Goal: Find specific page/section: Find specific page/section

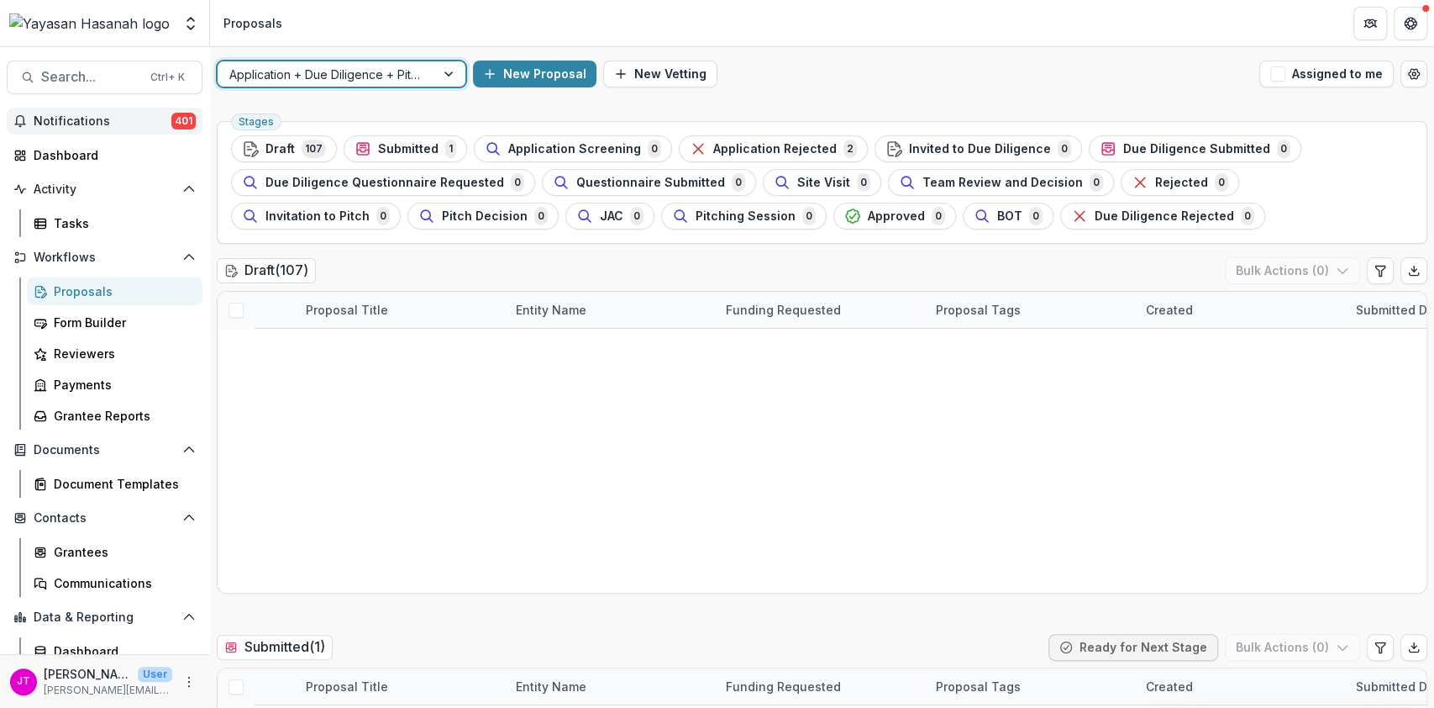
scroll to position [2017, 0]
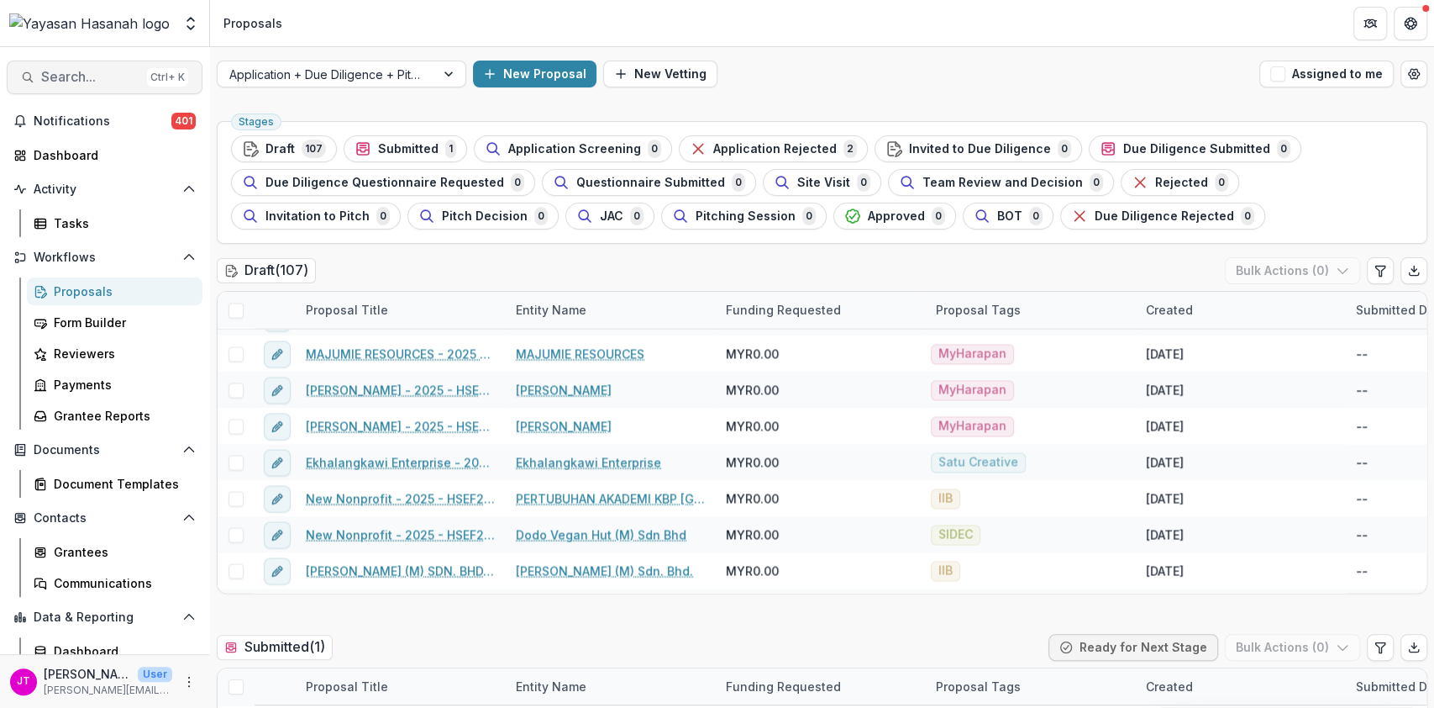
click at [109, 83] on span "Search..." at bounding box center [90, 77] width 99 height 16
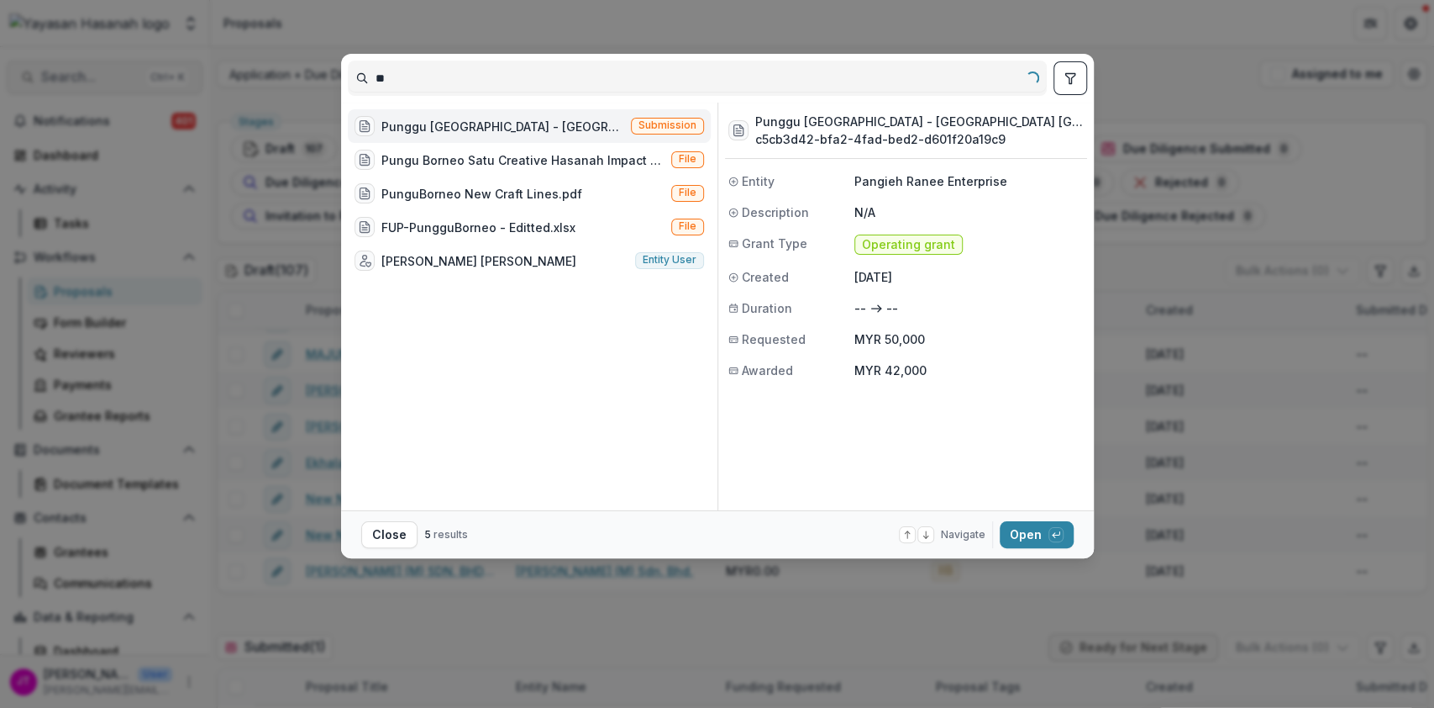
type input "*"
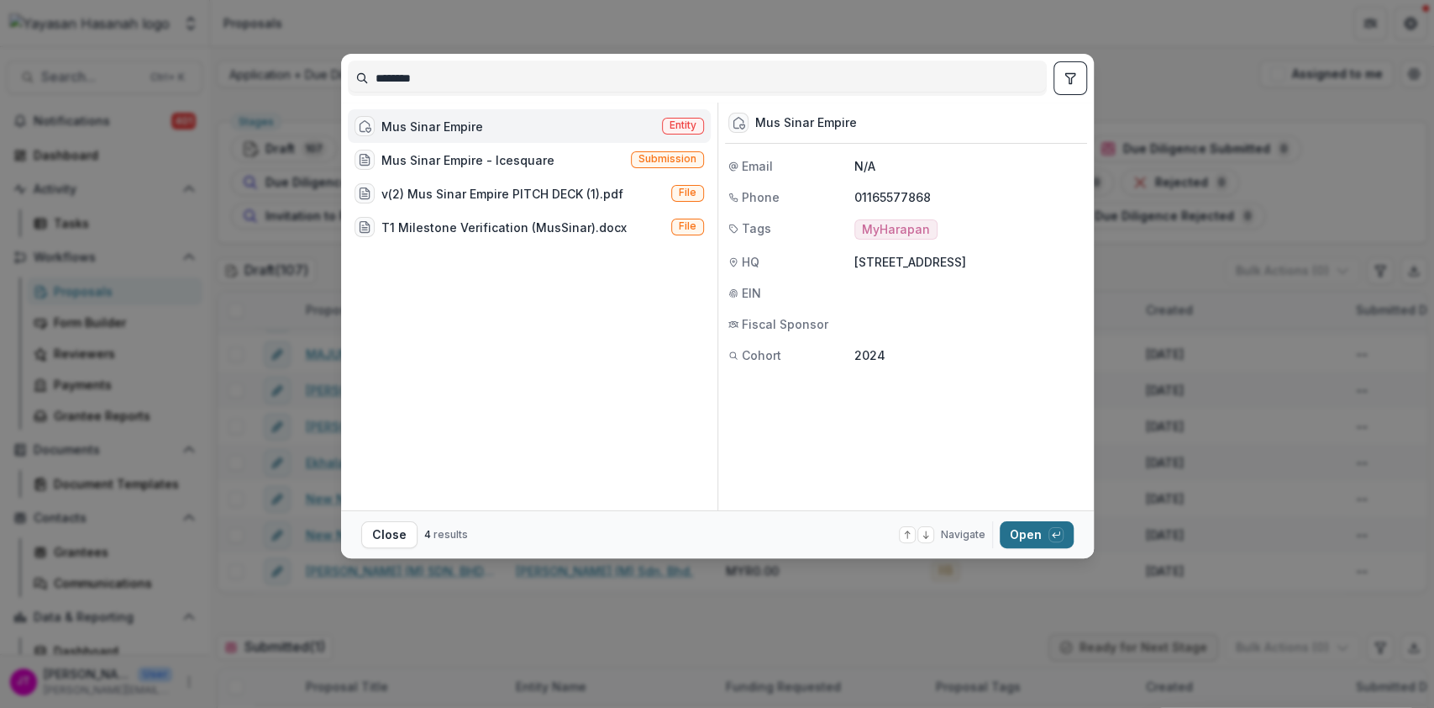
type input "********"
click at [1028, 534] on button "Open with enter key" at bounding box center [1037, 534] width 74 height 27
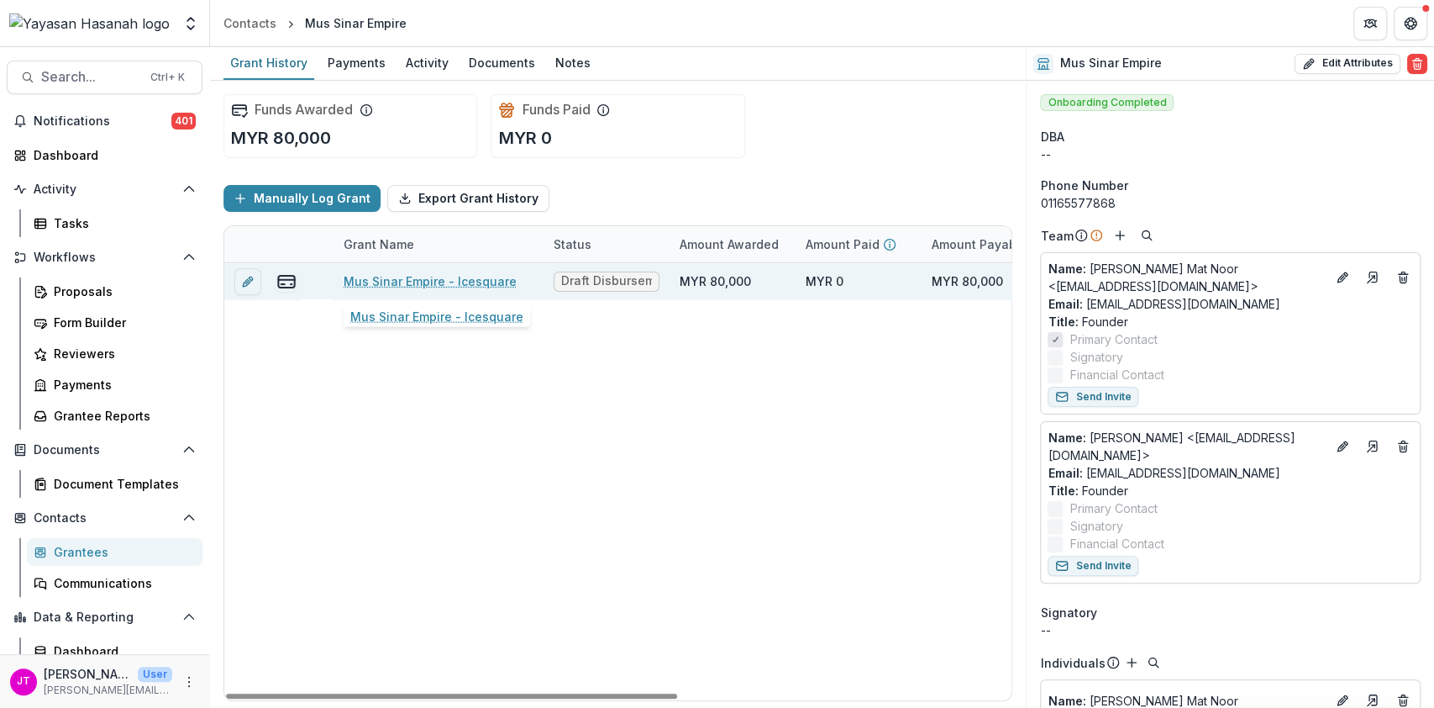
click at [393, 272] on link "Mus Sinar Empire - Icesquare" at bounding box center [430, 281] width 173 height 18
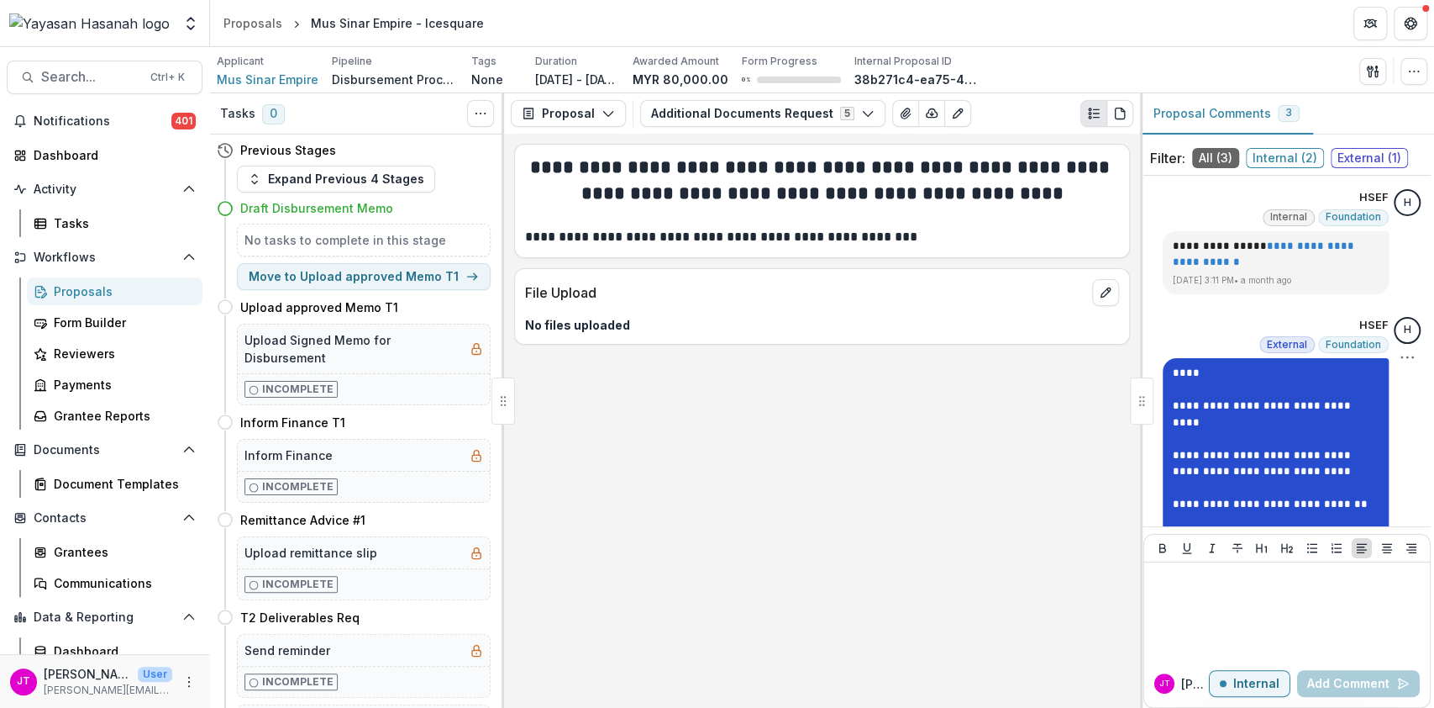
scroll to position [177, 0]
